Goal: Navigation & Orientation: Find specific page/section

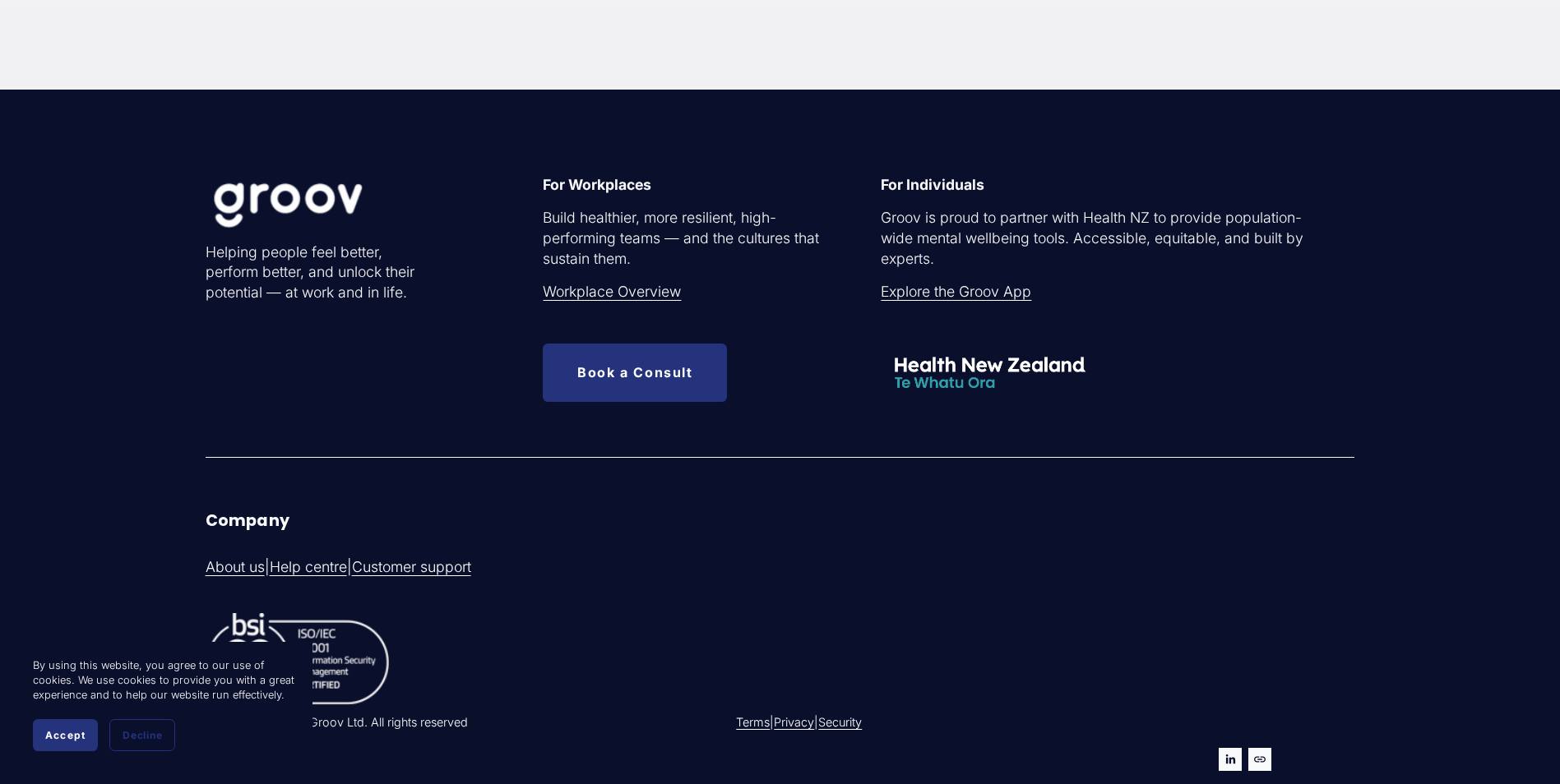
scroll to position [5407, 0]
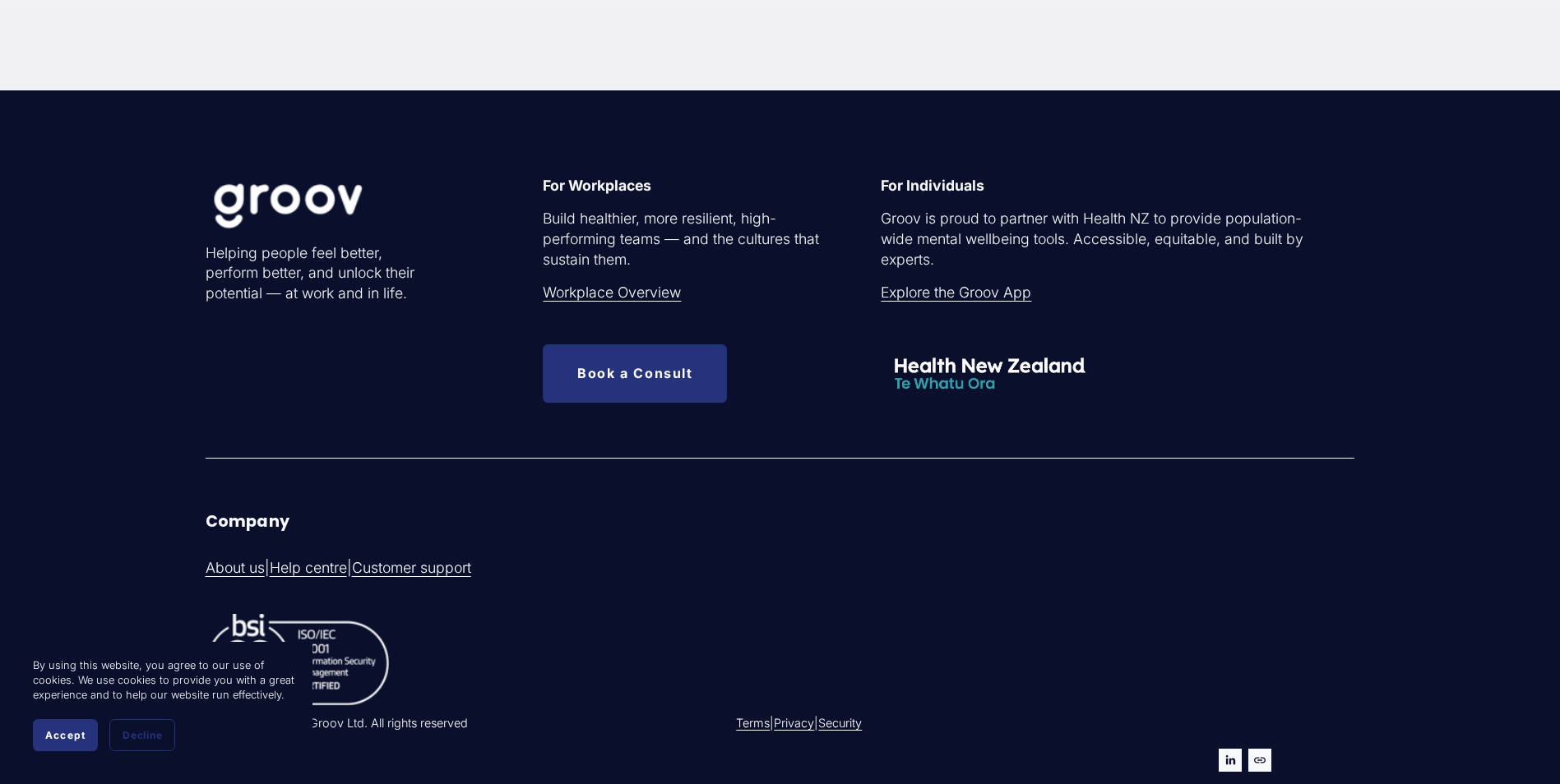
click at [954, 379] on div at bounding box center [989, 373] width 217 height 59
click at [979, 297] on link "Explore the Groov App" at bounding box center [956, 293] width 151 height 21
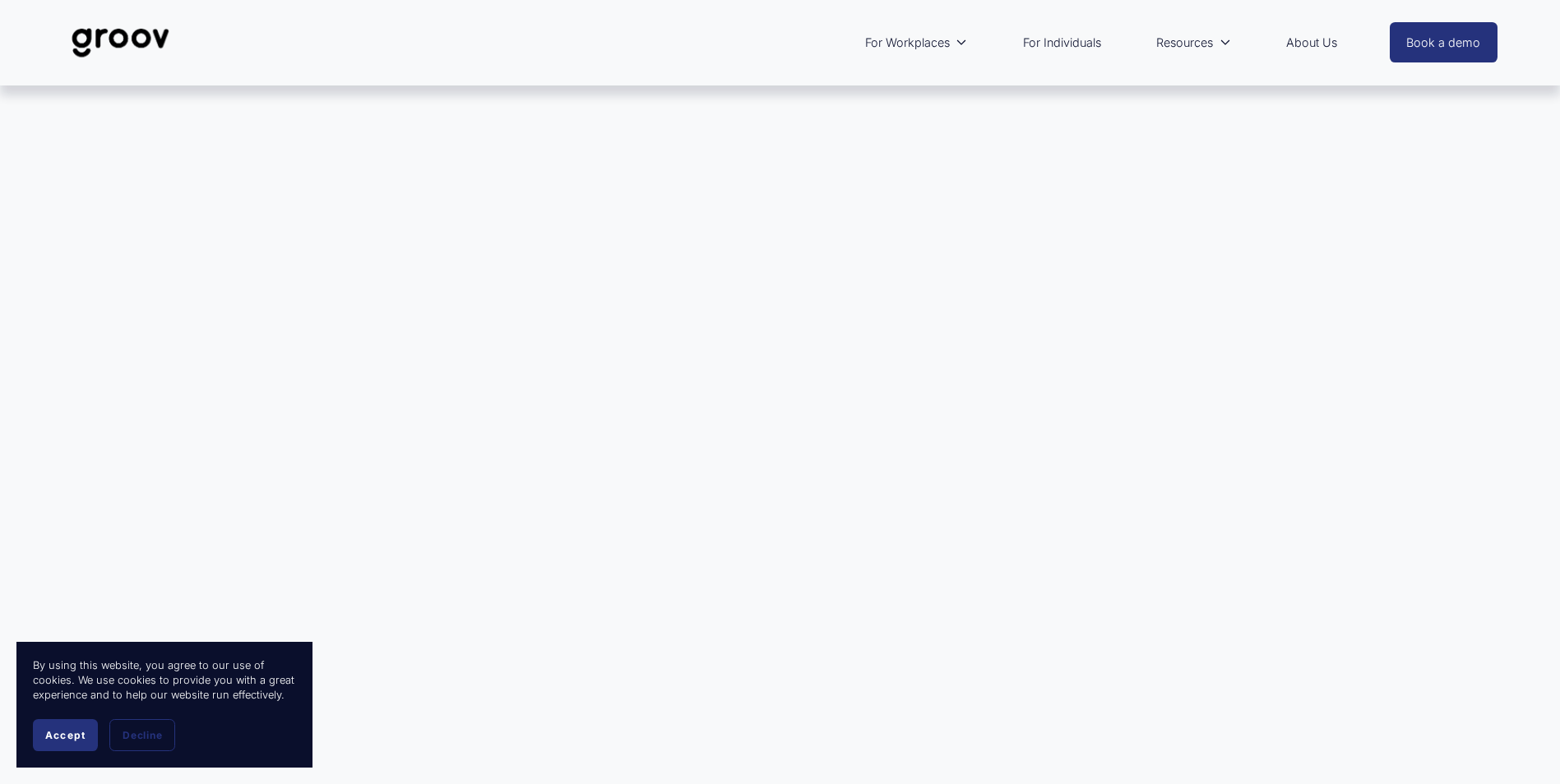
click at [1290, 41] on link "About Us" at bounding box center [1312, 43] width 68 height 38
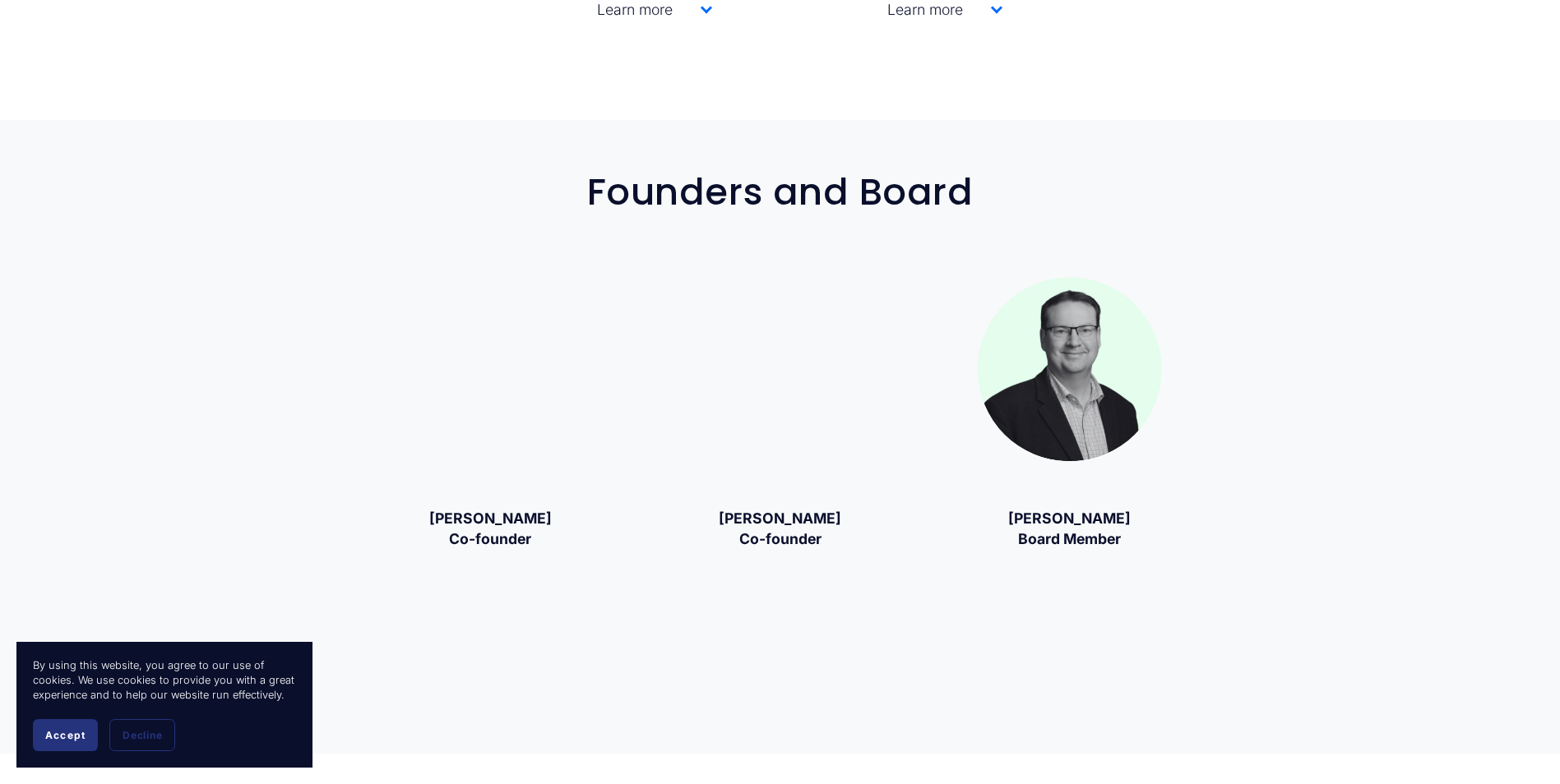
scroll to position [2301, 0]
